Goal: Task Accomplishment & Management: Manage account settings

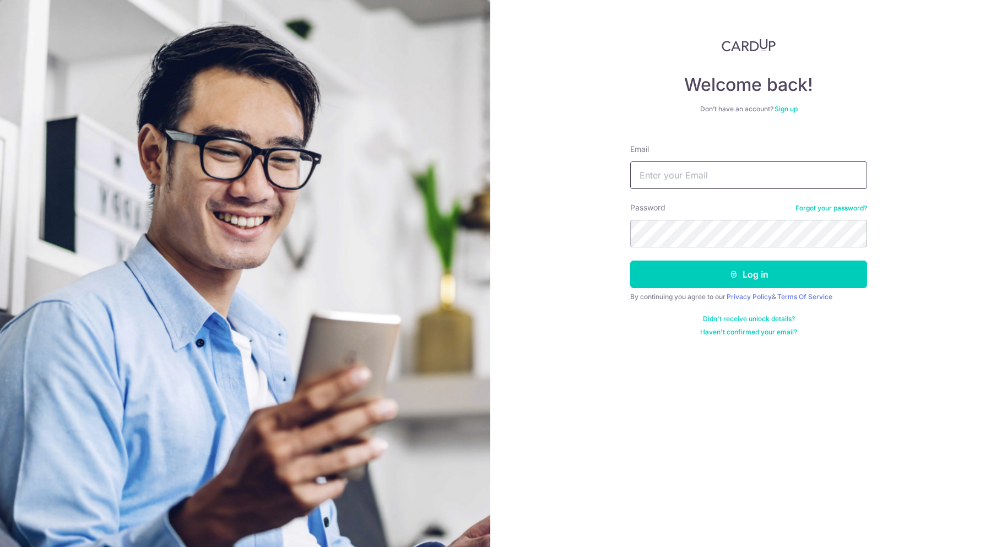
click at [768, 172] on input "Email" at bounding box center [748, 175] width 237 height 28
type input "[PERSON_NAME][DOMAIN_NAME][EMAIL_ADDRESS][DOMAIN_NAME]"
click at [630, 261] on button "Log in" at bounding box center [748, 275] width 237 height 28
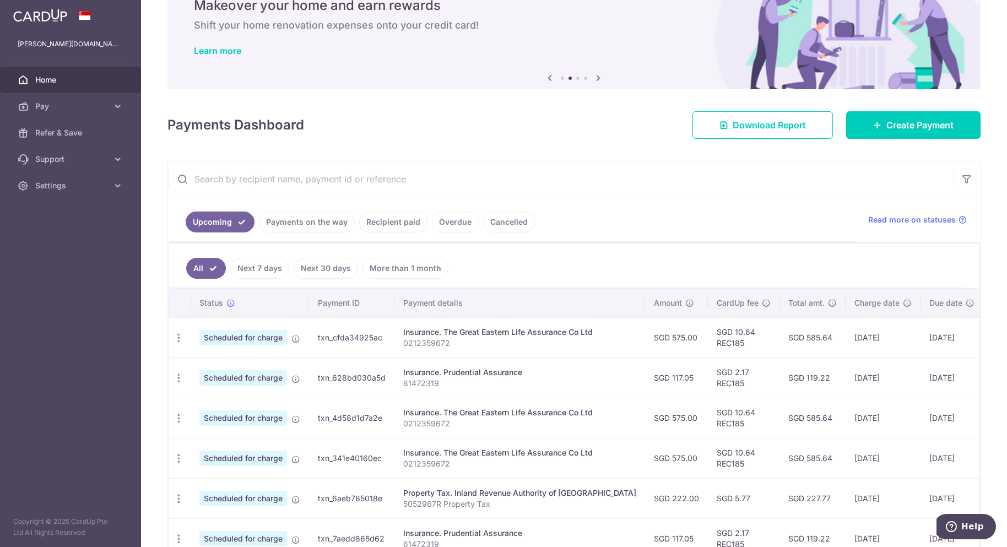
scroll to position [123, 0]
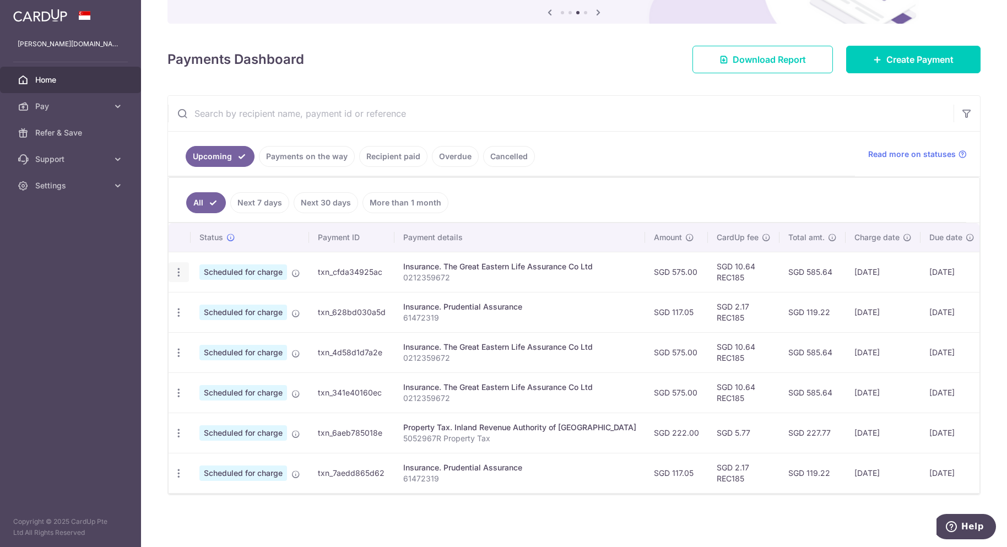
click at [174, 270] on icon "button" at bounding box center [179, 273] width 12 height 12
click at [231, 328] on span "Cancel payment" at bounding box center [238, 329] width 74 height 13
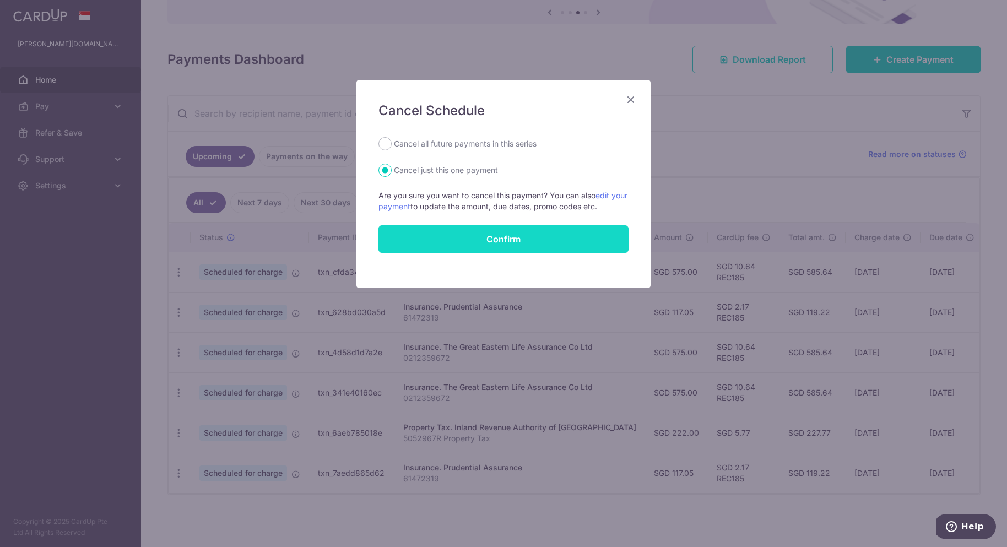
click at [499, 237] on button "Confirm" at bounding box center [504, 239] width 250 height 28
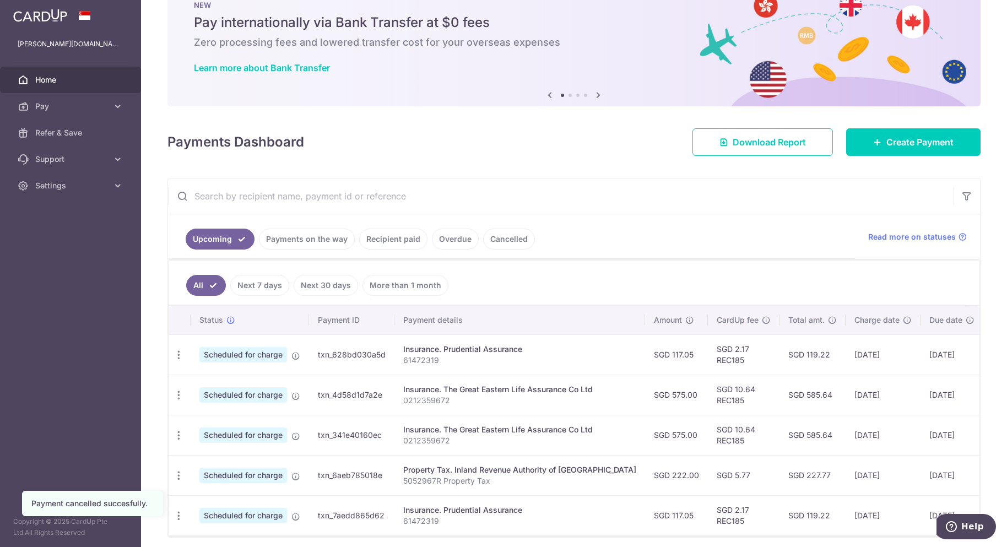
scroll to position [83, 0]
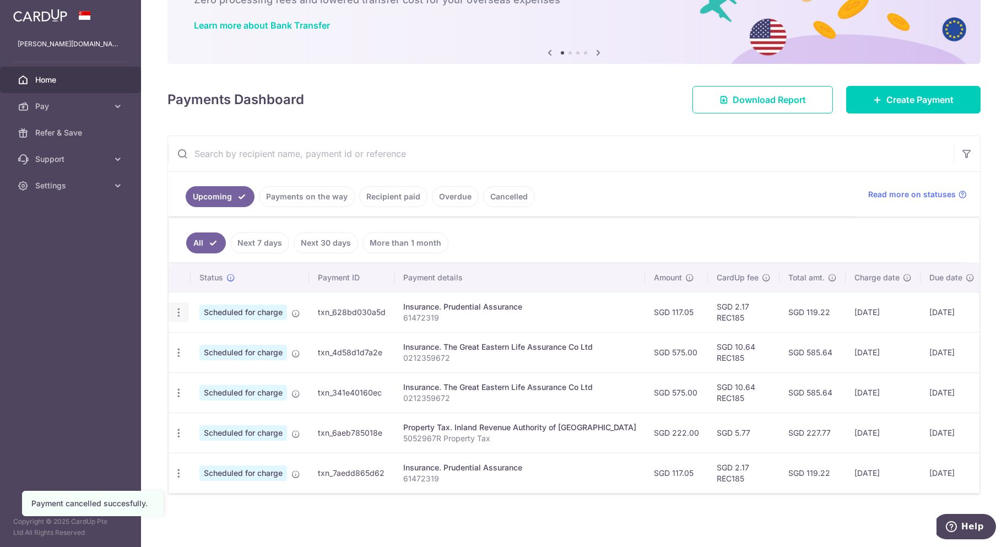
click at [177, 315] on div "Update payment Cancel payment" at bounding box center [179, 312] width 20 height 20
click at [178, 307] on icon "button" at bounding box center [179, 313] width 12 height 12
click at [239, 364] on span "Cancel payment" at bounding box center [238, 369] width 74 height 13
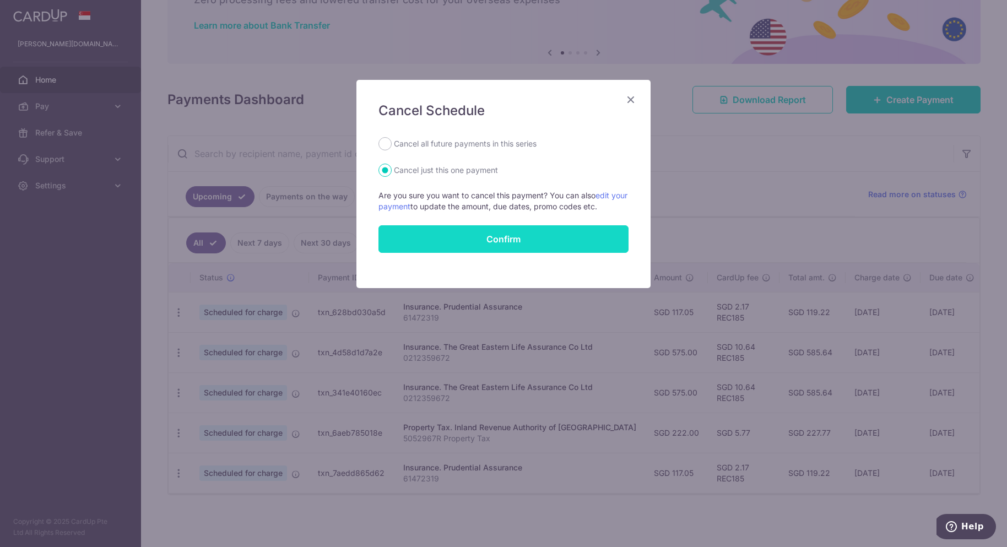
click at [509, 236] on button "Confirm" at bounding box center [504, 239] width 250 height 28
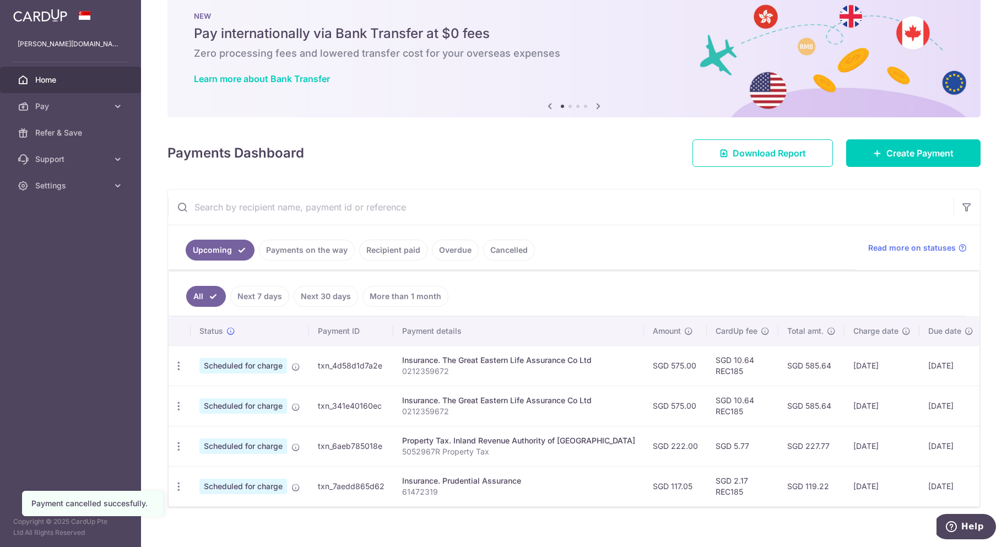
scroll to position [42, 0]
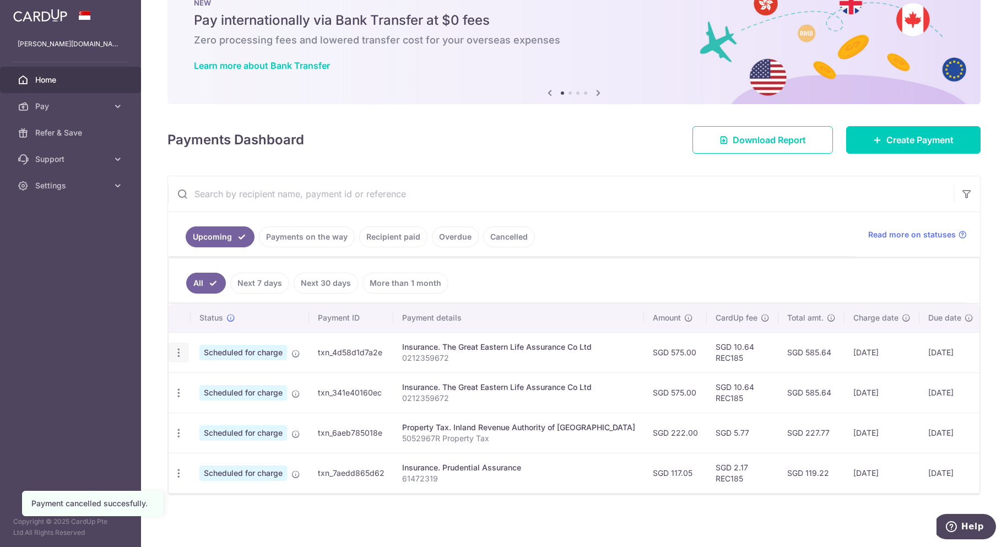
click at [183, 349] on icon "button" at bounding box center [179, 353] width 12 height 12
click at [241, 407] on span "Cancel payment" at bounding box center [238, 409] width 74 height 13
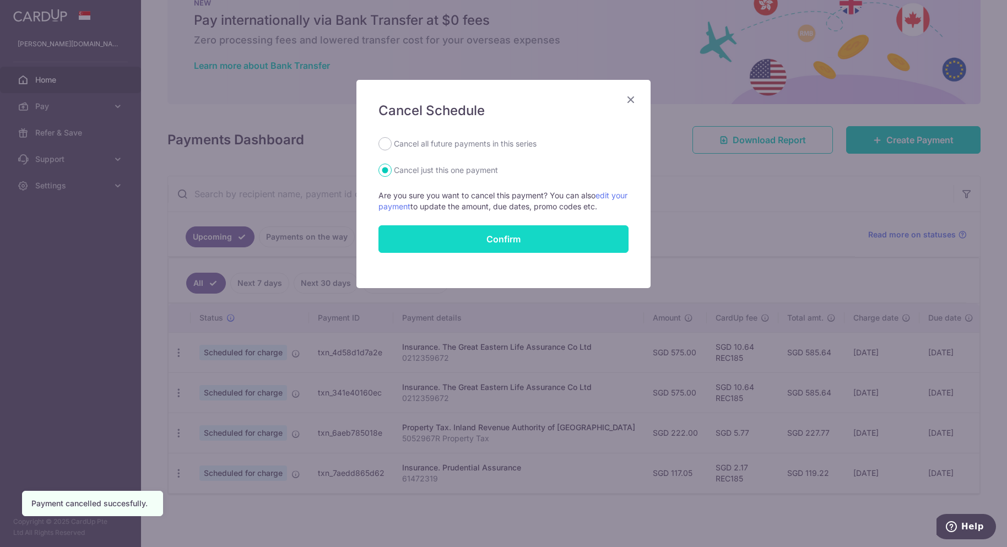
click at [542, 243] on button "Confirm" at bounding box center [504, 239] width 250 height 28
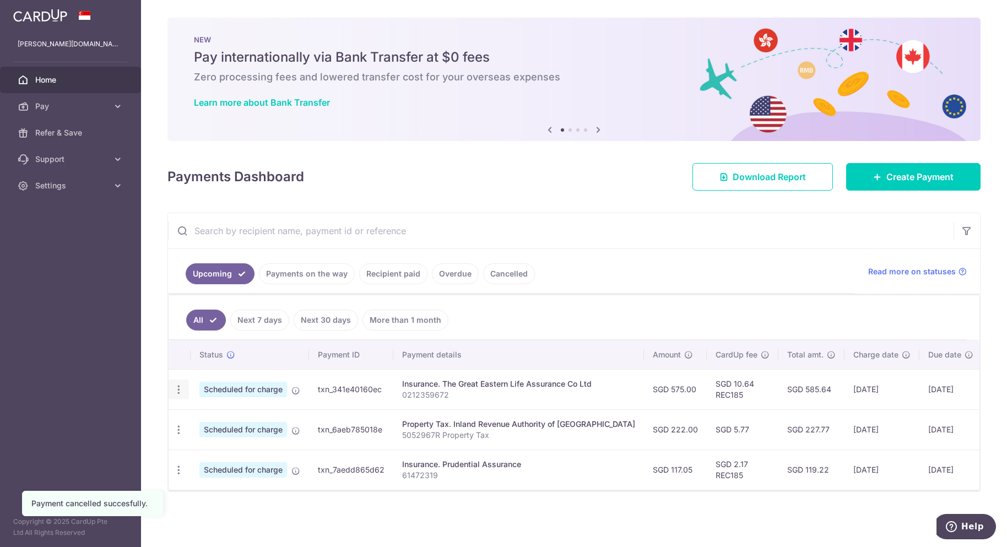
click at [171, 387] on div "Update payment Cancel payment" at bounding box center [179, 390] width 20 height 20
click at [183, 392] on icon "button" at bounding box center [179, 390] width 12 height 12
click at [218, 453] on span "Cancel payment" at bounding box center [238, 446] width 74 height 13
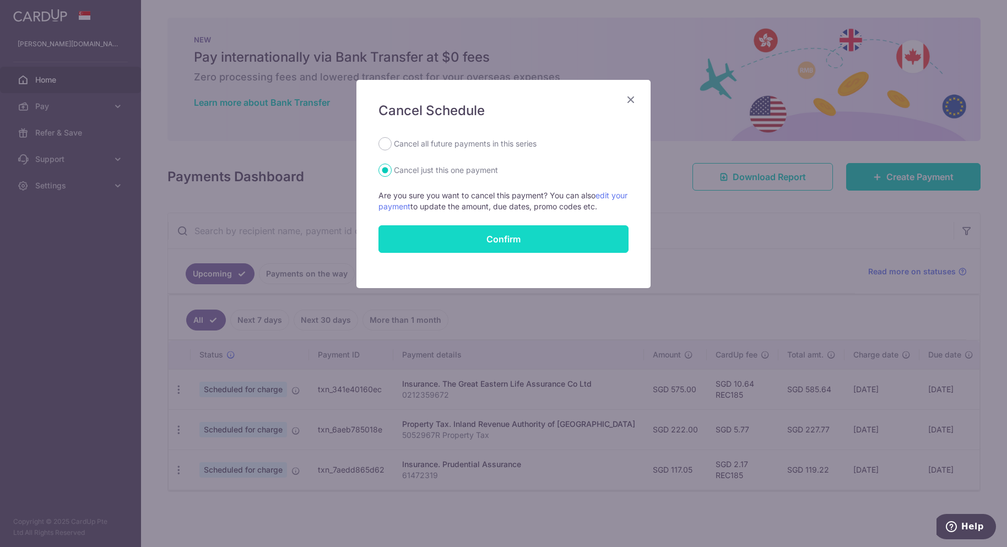
click at [558, 230] on button "Confirm" at bounding box center [504, 239] width 250 height 28
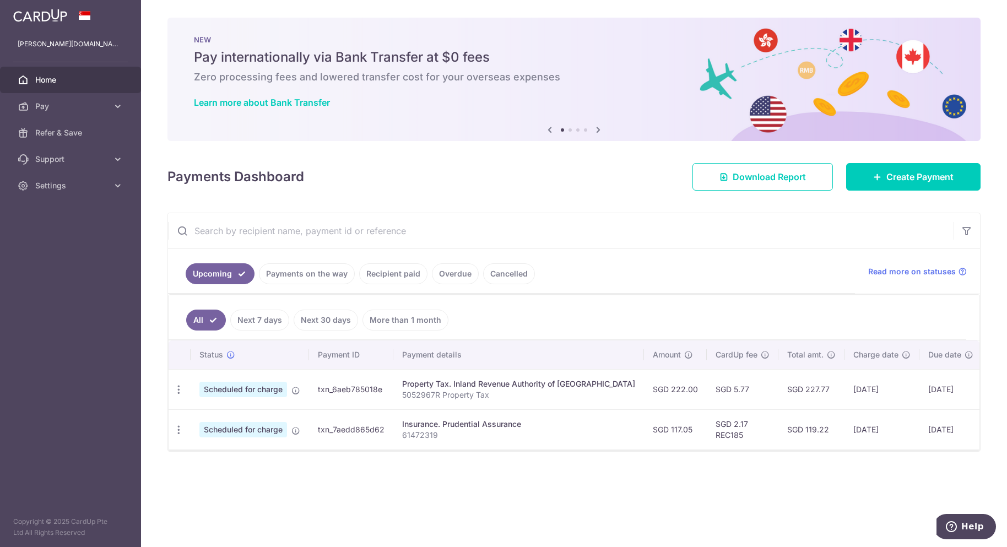
click at [391, 278] on link "Recipient paid" at bounding box center [393, 273] width 68 height 21
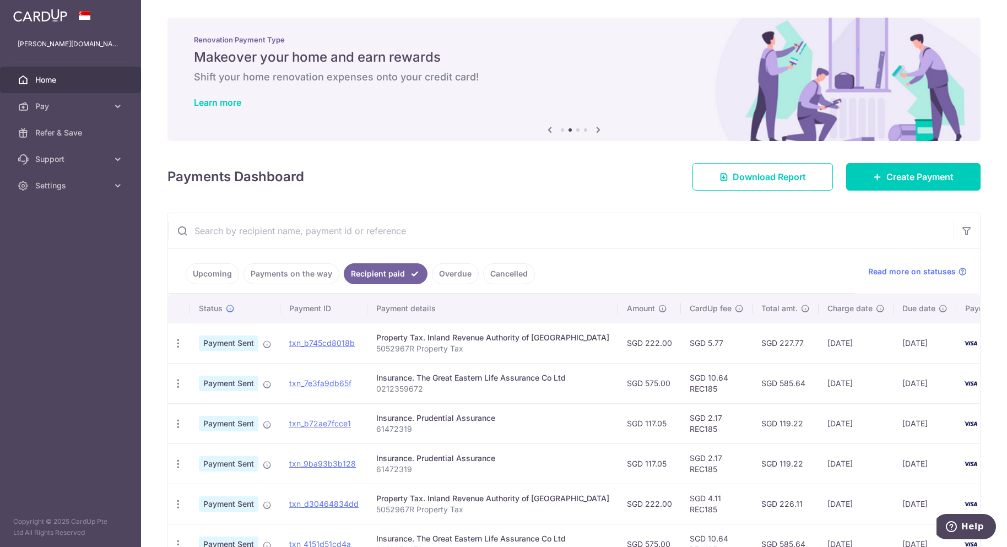
click at [300, 282] on link "Payments on the way" at bounding box center [292, 273] width 96 height 21
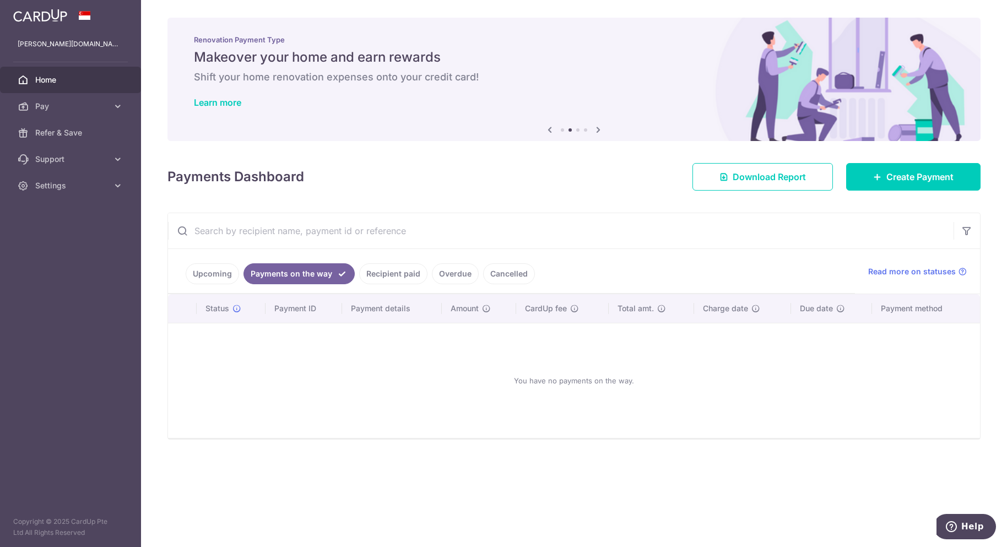
click at [214, 281] on link "Upcoming" at bounding box center [212, 273] width 53 height 21
